Goal: Information Seeking & Learning: Learn about a topic

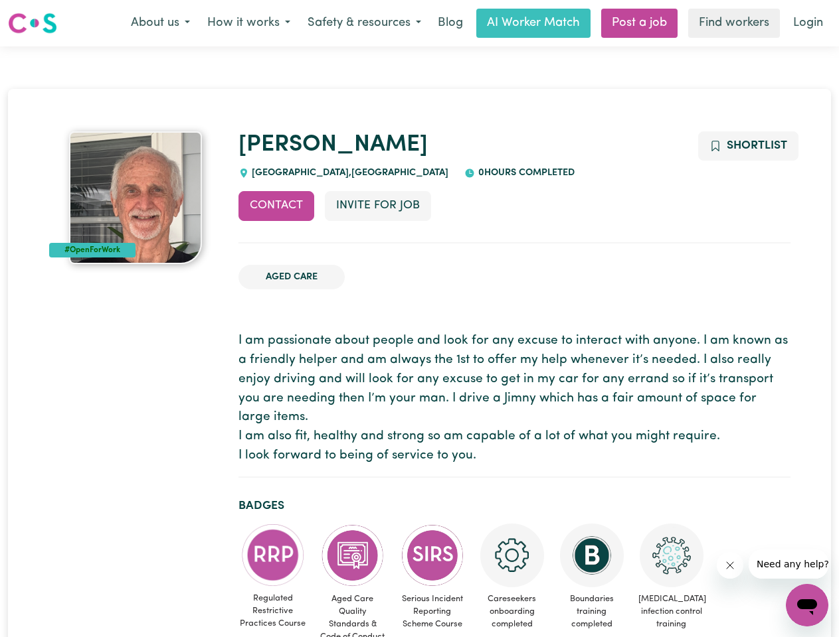
click at [160, 23] on button "About us" at bounding box center [160, 23] width 76 height 28
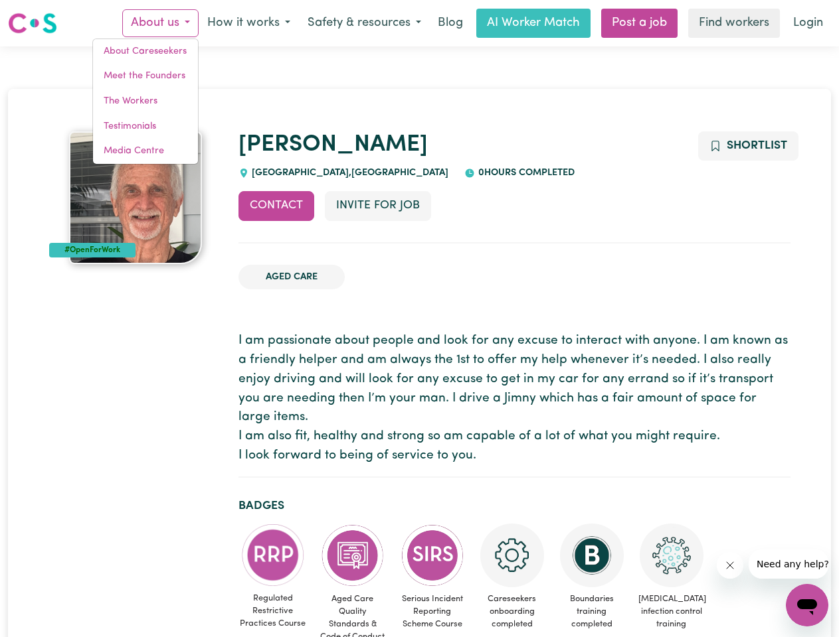
click at [248, 23] on button "How it works" at bounding box center [249, 23] width 100 height 28
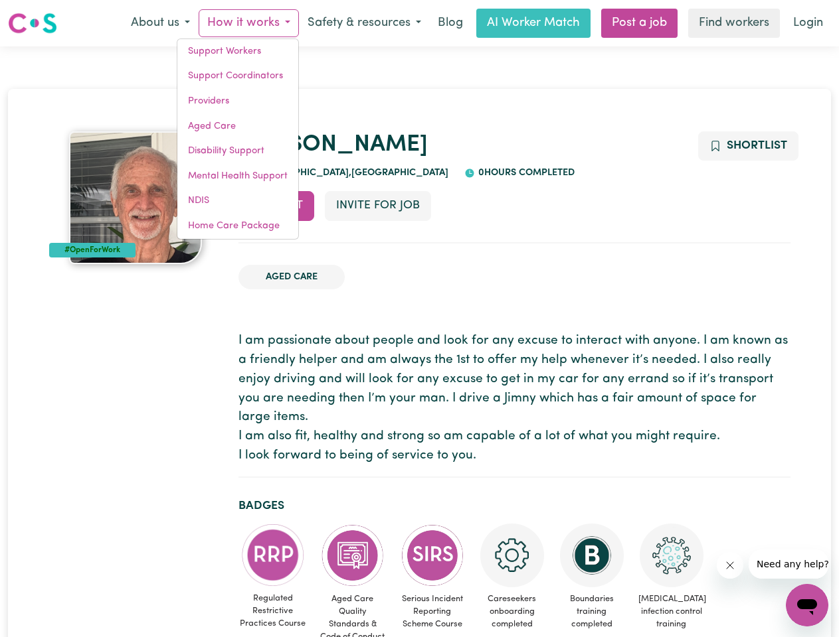
click at [363, 23] on button "Safety & resources" at bounding box center [364, 23] width 131 height 28
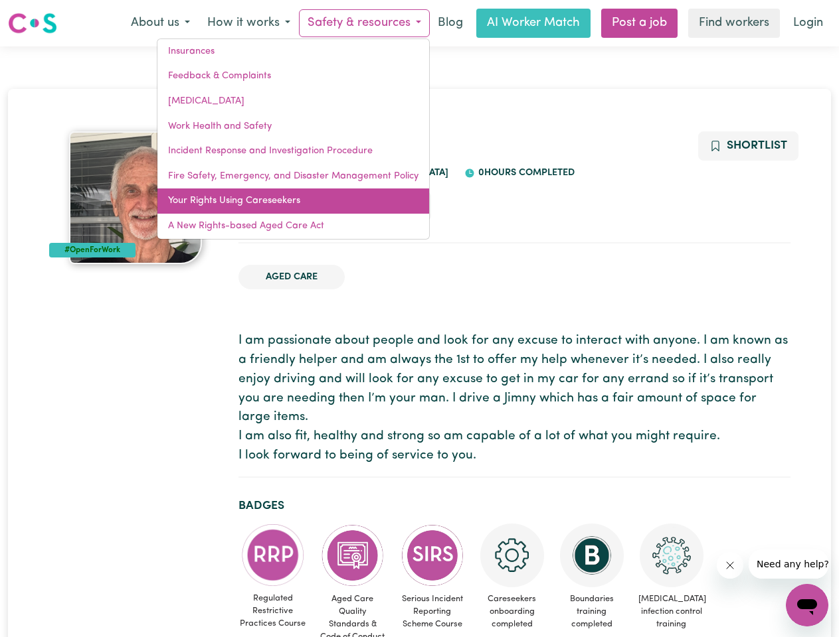
click at [276, 206] on link "Your Rights Using Careseekers" at bounding box center [293, 201] width 272 height 25
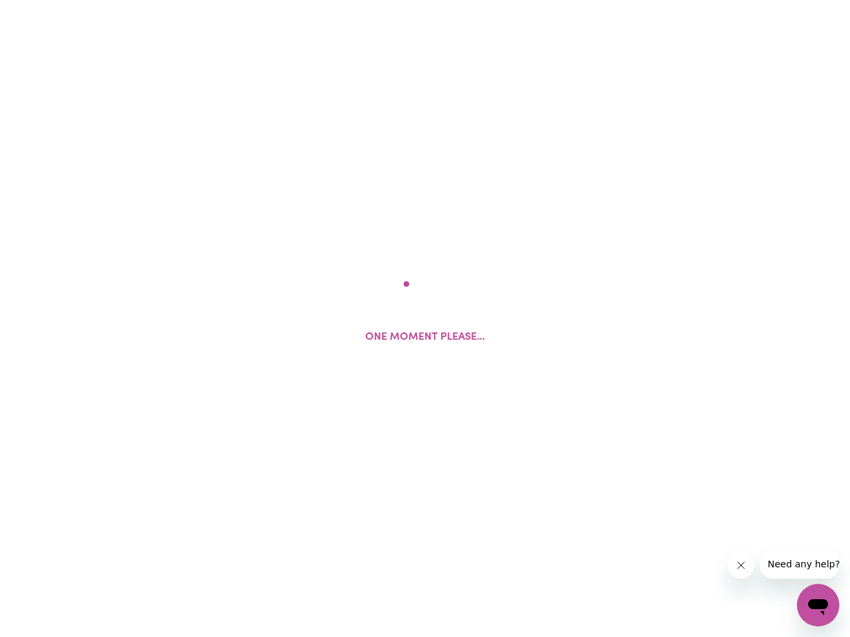
click at [377, 0] on html "One moment please..." at bounding box center [425, 0] width 850 height 0
click at [747, 0] on html at bounding box center [425, 0] width 850 height 0
click at [273, 0] on html at bounding box center [425, 0] width 850 height 0
click at [353, 0] on html at bounding box center [425, 0] width 850 height 0
